Goal: Understand process/instructions

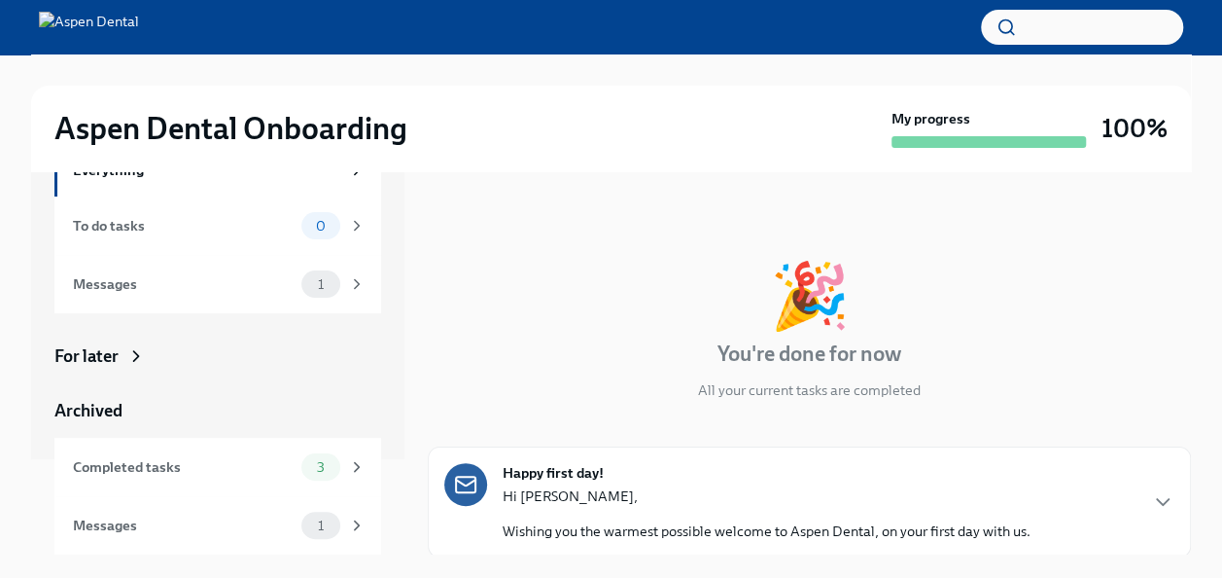
scroll to position [9, 0]
click at [306, 518] on span "1" at bounding box center [320, 525] width 29 height 15
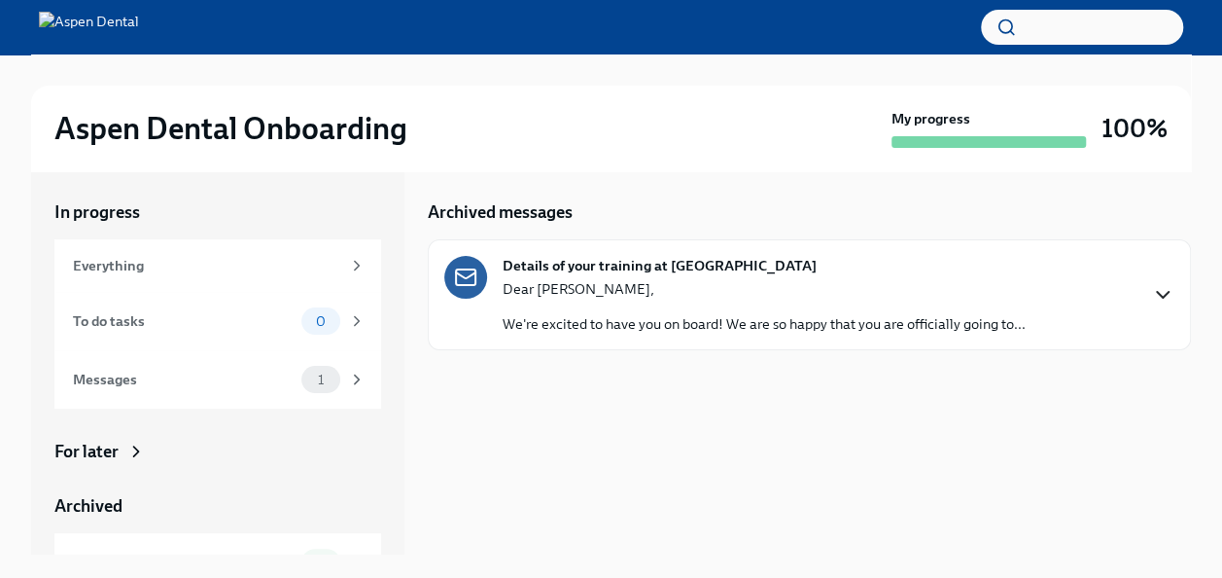
click at [1164, 298] on icon "button" at bounding box center [1162, 294] width 23 height 23
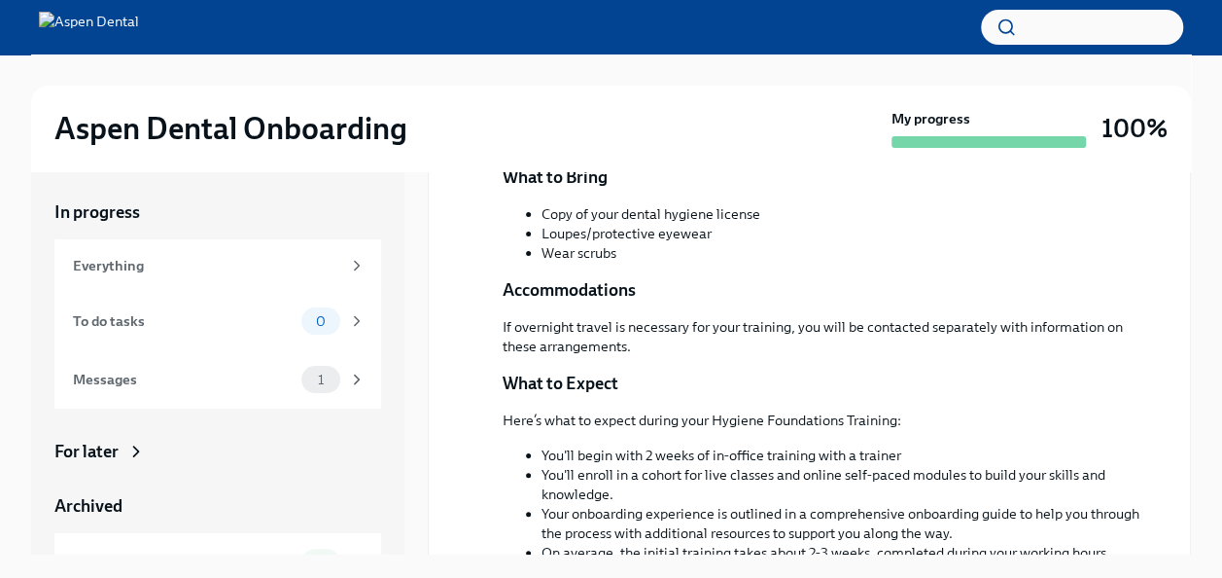
scroll to position [652, 0]
